Goal: Find specific page/section: Find specific page/section

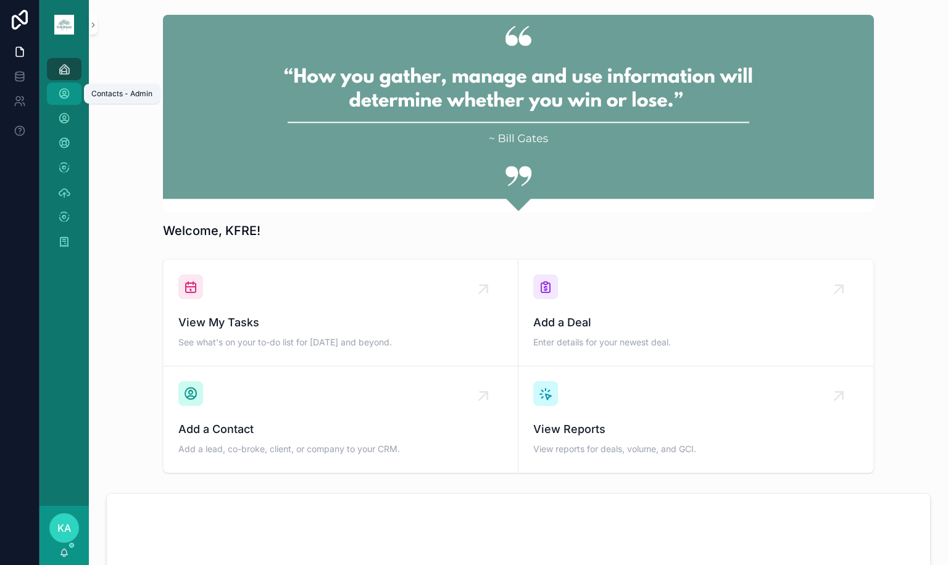
click at [51, 91] on link "Contacts - Admin" at bounding box center [64, 94] width 35 height 22
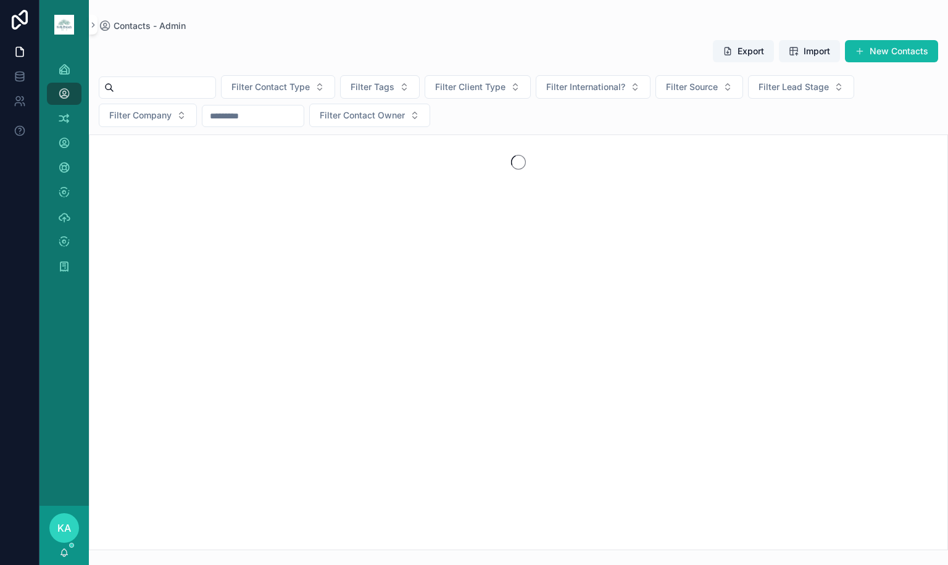
click at [215, 83] on input "scrollable content" at bounding box center [164, 87] width 101 height 17
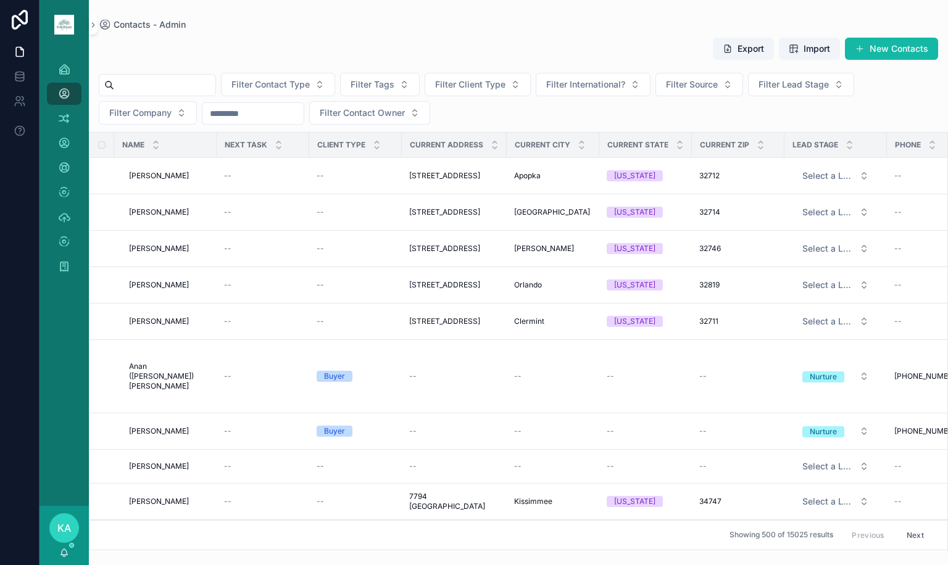
click at [216, 76] on div "scrollable content" at bounding box center [157, 85] width 117 height 22
click at [215, 88] on input "scrollable content" at bounding box center [164, 85] width 101 height 17
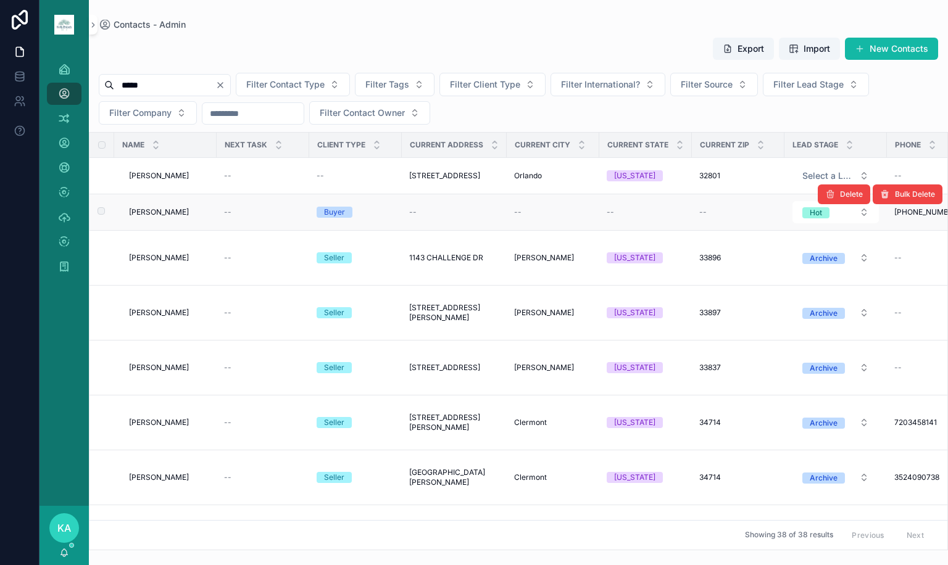
type input "*****"
click at [148, 214] on span "[PERSON_NAME]" at bounding box center [159, 212] width 60 height 10
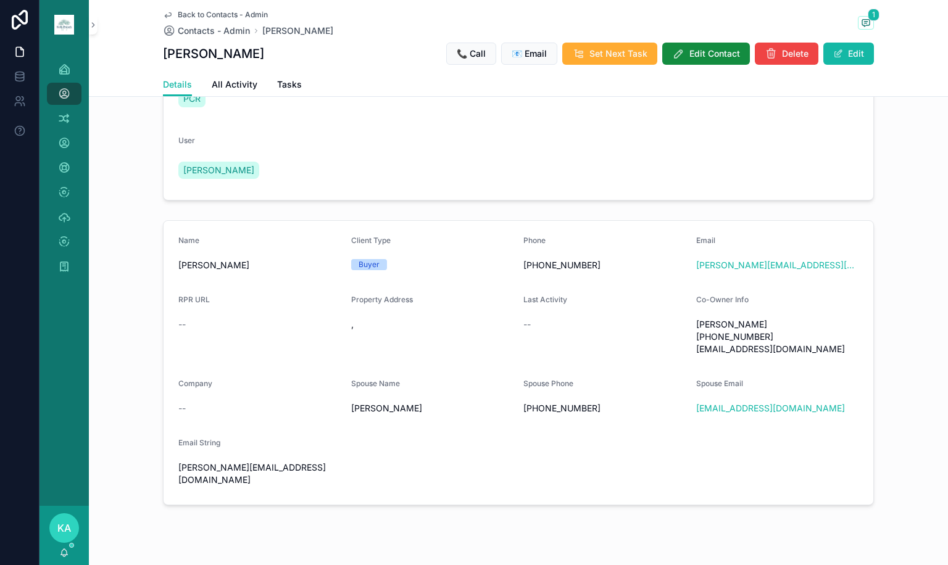
scroll to position [123, 0]
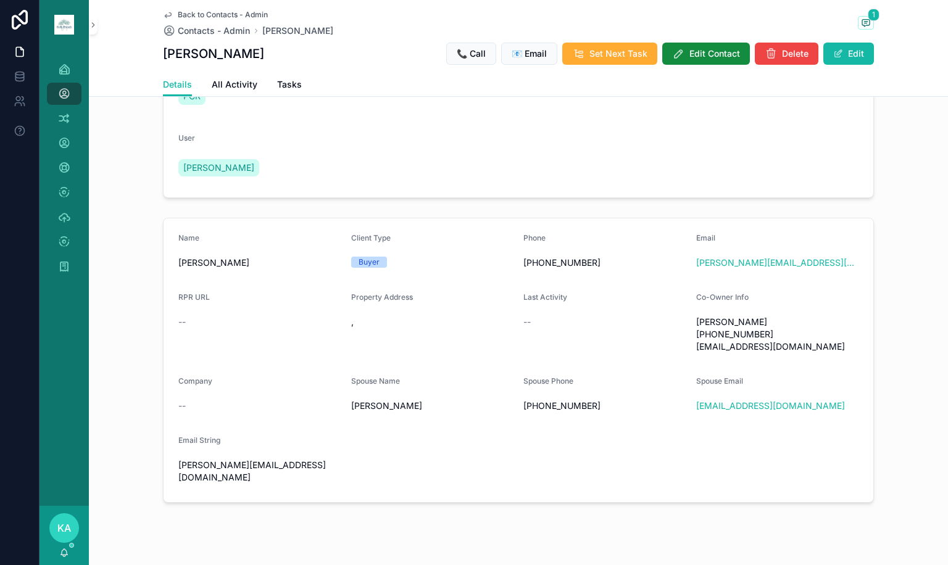
click at [678, 495] on div "Name [PERSON_NAME] Client Type Buyer Phone [PHONE_NUMBER] Email [PERSON_NAME][E…" at bounding box center [518, 360] width 859 height 295
